Goal: Find specific page/section: Find specific page/section

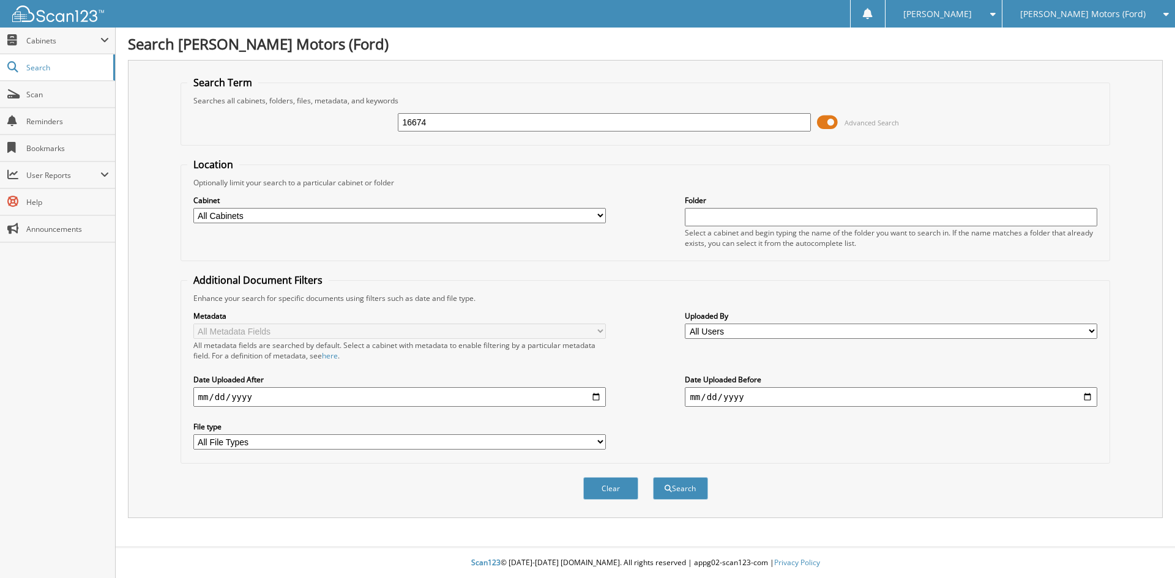
type input "16674"
click at [653, 477] on button "Search" at bounding box center [680, 488] width 55 height 23
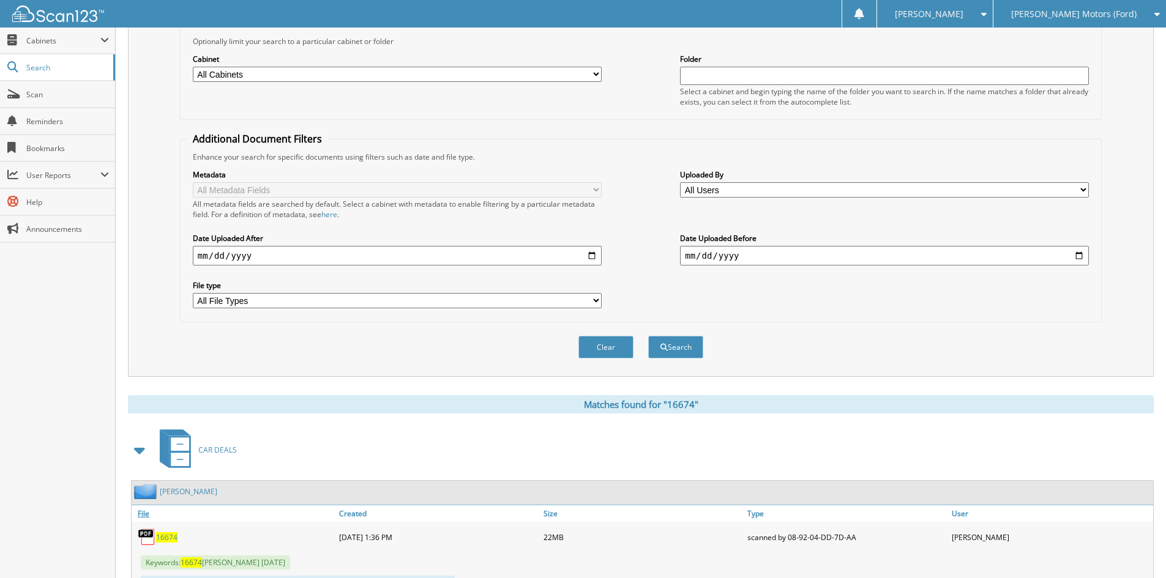
scroll to position [245, 0]
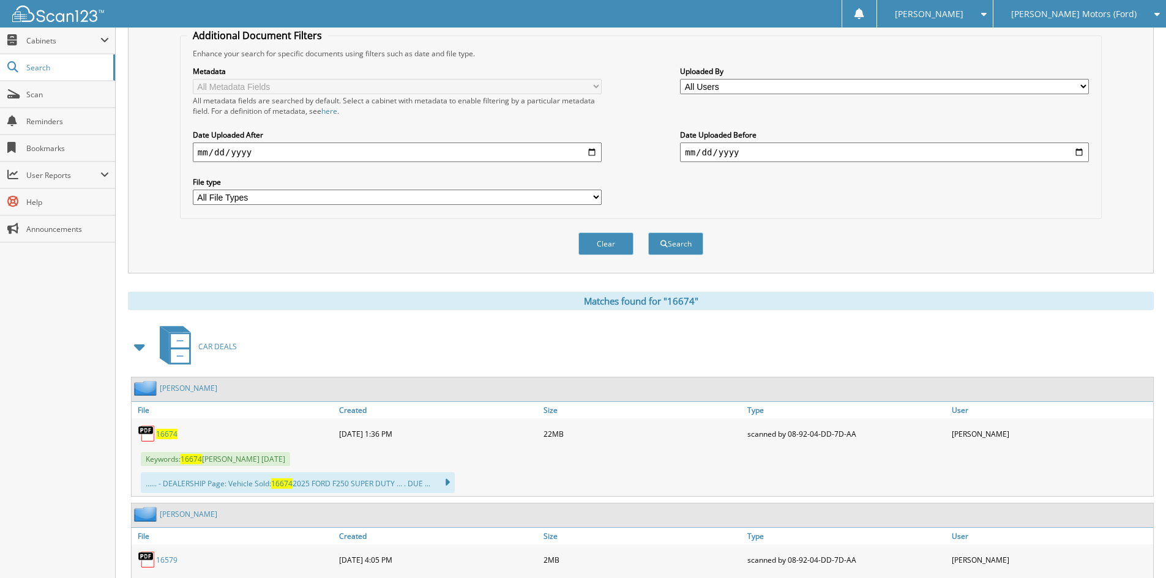
click at [170, 435] on span "16674" at bounding box center [166, 434] width 21 height 10
